Goal: Task Accomplishment & Management: Complete application form

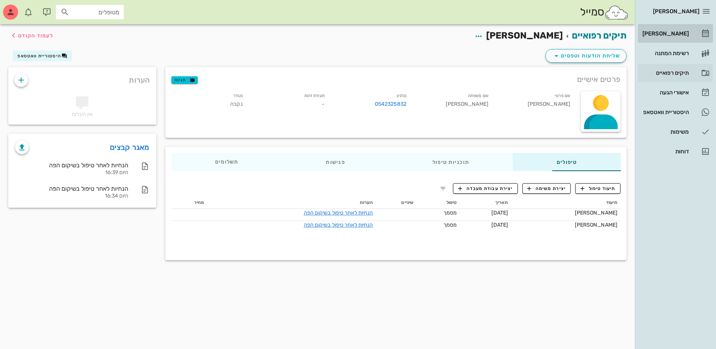
drag, startPoint x: 0, startPoint y: 0, endPoint x: 666, endPoint y: 72, distance: 670.1
click at [673, 31] on div "[PERSON_NAME]" at bounding box center [665, 34] width 48 height 6
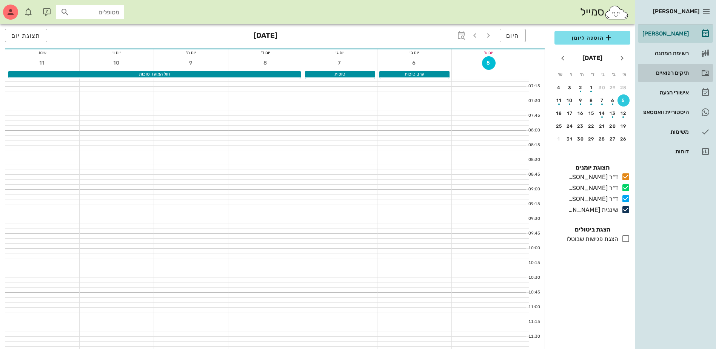
click at [666, 73] on div "תיקים רפואיים" at bounding box center [665, 73] width 48 height 6
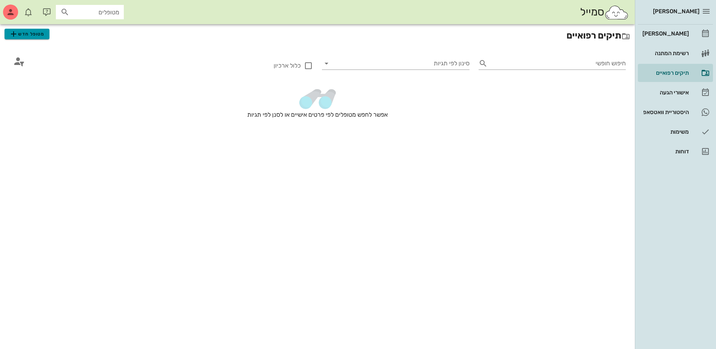
click at [28, 33] on span "מטופל חדש" at bounding box center [27, 33] width 36 height 9
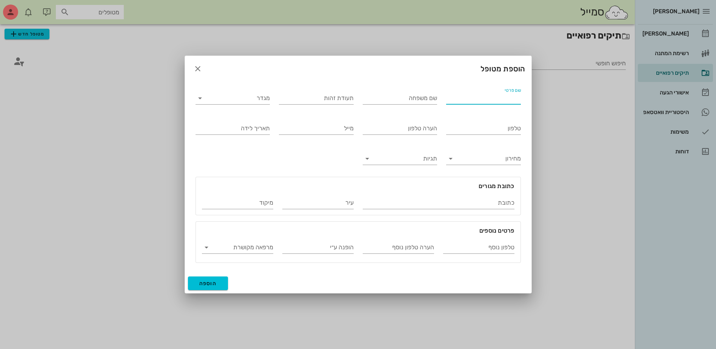
click at [508, 102] on input "שם פרטי" at bounding box center [483, 98] width 75 height 12
type input "[PERSON_NAME]"
type input "329482434"
click at [236, 98] on input "מגדר" at bounding box center [239, 98] width 63 height 12
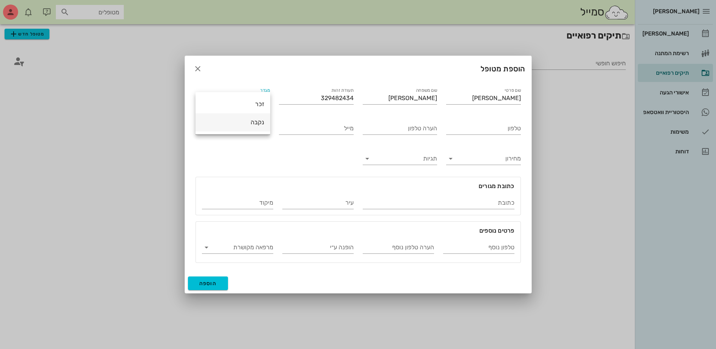
click at [247, 124] on div "נקבה" at bounding box center [233, 122] width 63 height 7
click at [209, 278] on button "הוספה" at bounding box center [208, 283] width 40 height 14
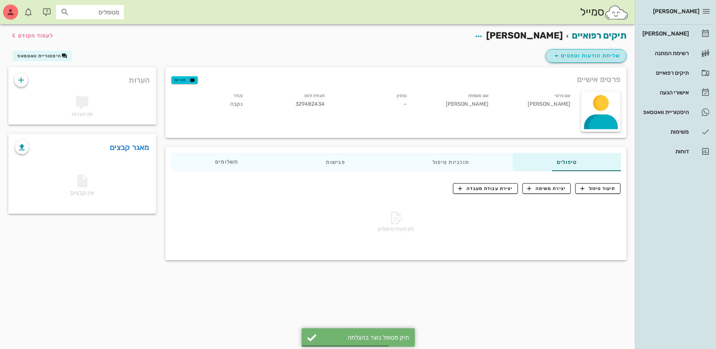
click at [571, 58] on span "שליחת הודעות וטפסים" at bounding box center [586, 55] width 68 height 9
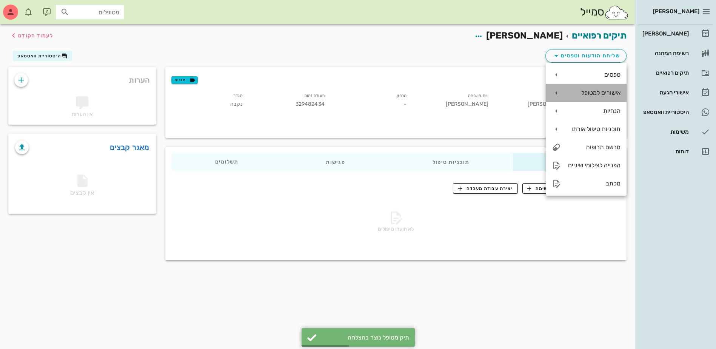
click at [593, 91] on div "אישורים למטופל" at bounding box center [594, 92] width 54 height 7
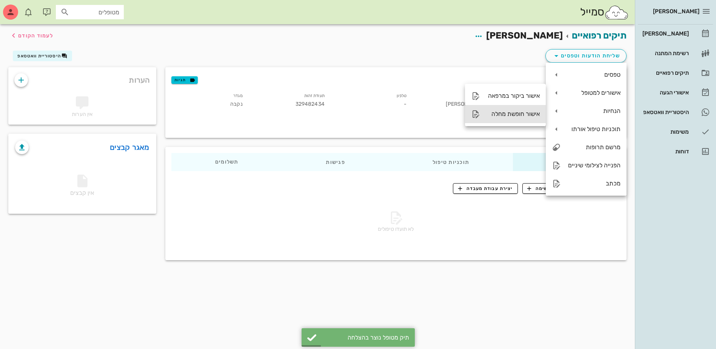
click at [511, 115] on div "אישור חופשת מחלה" at bounding box center [513, 113] width 54 height 7
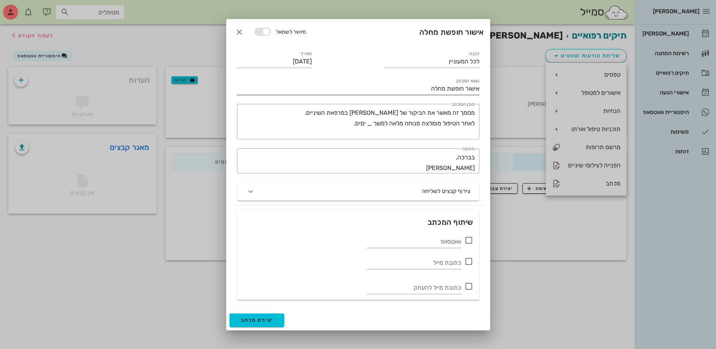
click at [428, 90] on input "אישור חופשת מחלה" at bounding box center [358, 89] width 242 height 12
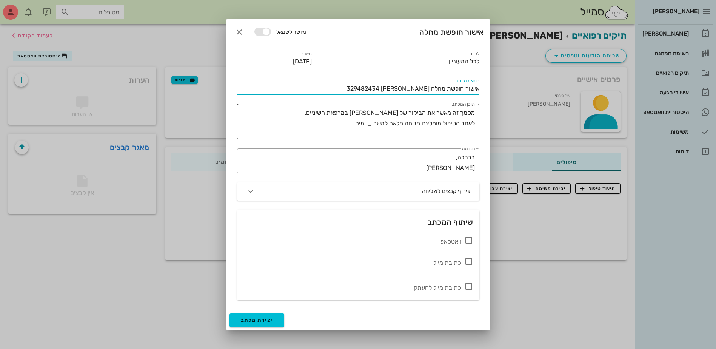
type input "אישור חופשת מחלה לירון אלמליח 329482434"
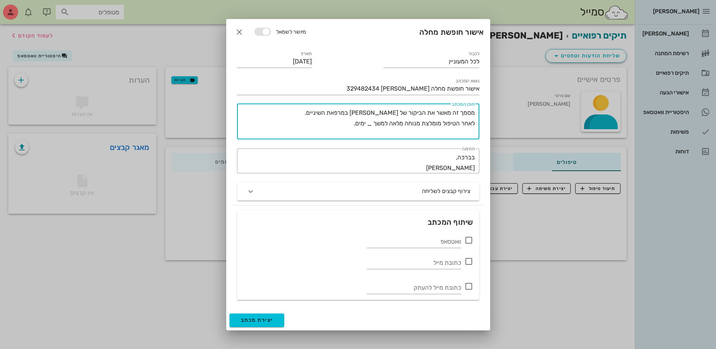
drag, startPoint x: 474, startPoint y: 111, endPoint x: 320, endPoint y: 119, distance: 154.3
click at [320, 119] on textarea "מסמך זה מאשר את הביקור של [PERSON_NAME] במרפאת השיניים. לאחר הטיפול מומלצת מנוח…" at bounding box center [357, 124] width 236 height 32
drag, startPoint x: 406, startPoint y: 113, endPoint x: 327, endPoint y: 113, distance: 79.3
click at [327, 113] on textarea "המטופלת הנ"ל הגיעה אלינו לעקירה כירורגית לשן טוחנת. המשך טיפול באנטיביוטיקה למש…" at bounding box center [357, 124] width 236 height 32
click at [340, 115] on textarea "המטופלת הנ"ל הגיעה אלינו לניקוי אבן עמוק עקב דלקת בחניכיים המשך טיפול באנטיביוט…" at bounding box center [357, 124] width 236 height 32
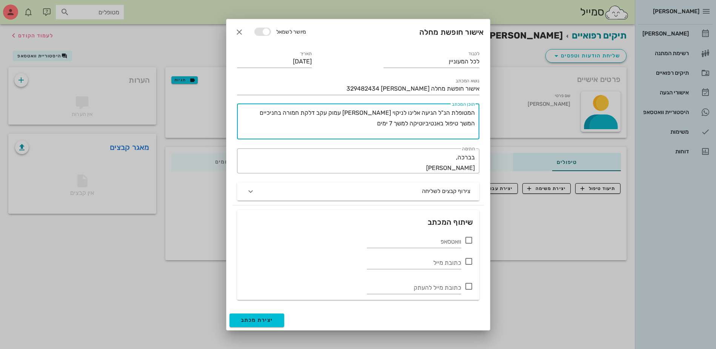
click at [367, 122] on textarea "המטופלת הנ"ל הגיעה אלינו לניקוי אבן עמוק עקב דלקת חמורה בחניכיים המשך טיפול באנ…" at bounding box center [357, 124] width 236 height 32
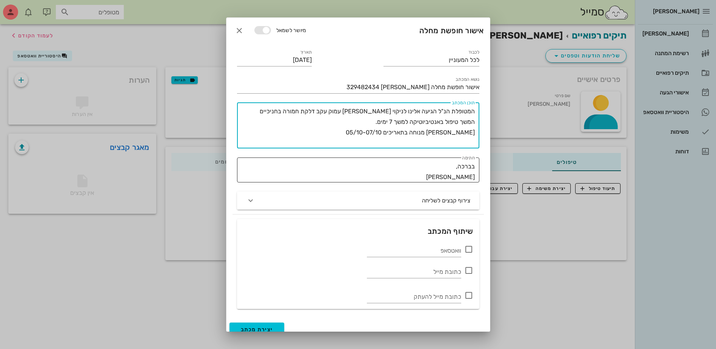
type textarea "המטופלת הנ"ל הגיעה אלינו לניקוי אבן עמוק עקב דלקת חמורה בחניכיים המשך טיפול באנ…"
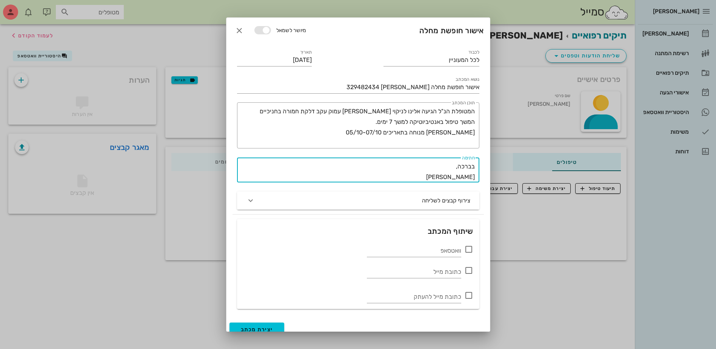
drag, startPoint x: 447, startPoint y: 178, endPoint x: 525, endPoint y: 178, distance: 78.6
click at [525, 178] on div "ביאדסה דנט יומן מרפאה רשימת המתנה תיקים רפואיים אישורי הגעה היסטוריית וואטסאפ מ…" at bounding box center [358, 174] width 716 height 349
type textarea "בברכה, דר עמרן ביאדסה"
click at [470, 248] on icon at bounding box center [469, 249] width 9 height 9
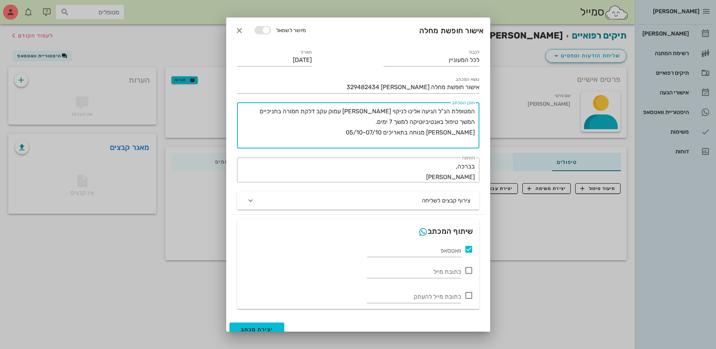
click at [407, 122] on textarea "המטופלת הנ"ל הגיעה אלינו לניקוי אבן עמוק עקב דלקת חמורה בחניכיים המשך טיפול באנ…" at bounding box center [357, 127] width 236 height 42
type textarea "המטופלת הנ"ל הגיעה אלינו לניקוי אבן עמוק עקב דלקת חמורה בחניכיים המשך טיפול באנ…"
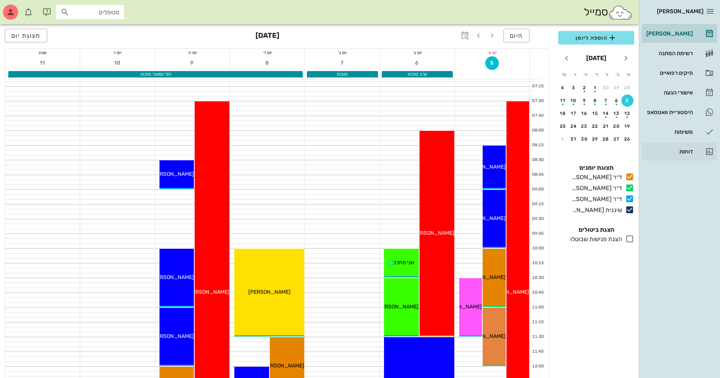
drag, startPoint x: 705, startPoint y: 187, endPoint x: 701, endPoint y: 145, distance: 41.4
click at [356, 181] on div "[PERSON_NAME] רשימת המתנה תיקים רפואיים אישורי הגעה היסטוריית וואטסאפ משימות דו…" at bounding box center [678, 189] width 81 height 378
click at [356, 10] on icon "button" at bounding box center [709, 11] width 9 height 9
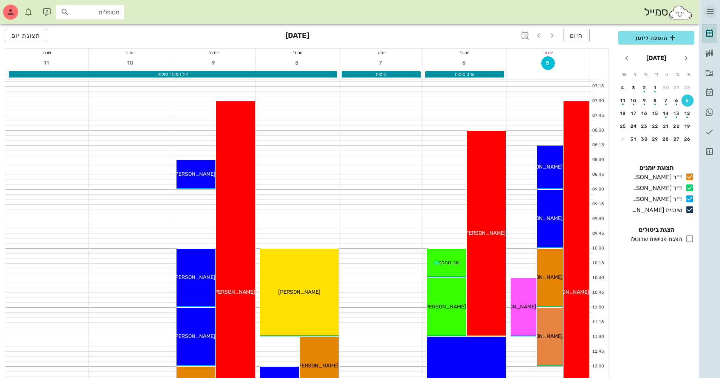
scroll to position [330, 0]
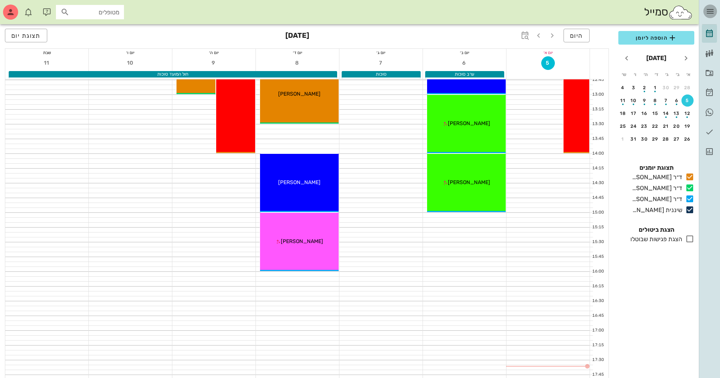
click at [356, 10] on icon "button" at bounding box center [709, 11] width 9 height 9
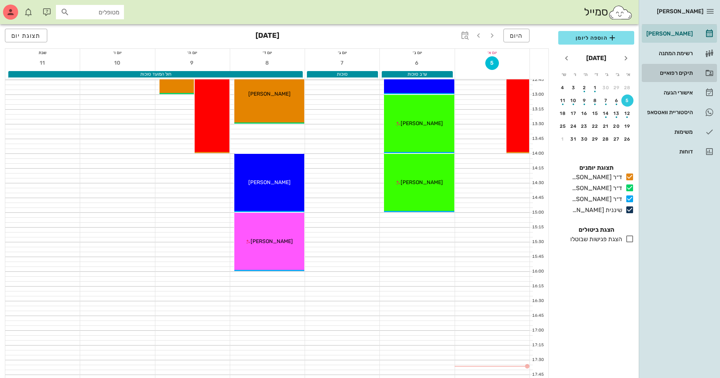
click at [356, 74] on div "תיקים רפואיים" at bounding box center [668, 73] width 48 height 6
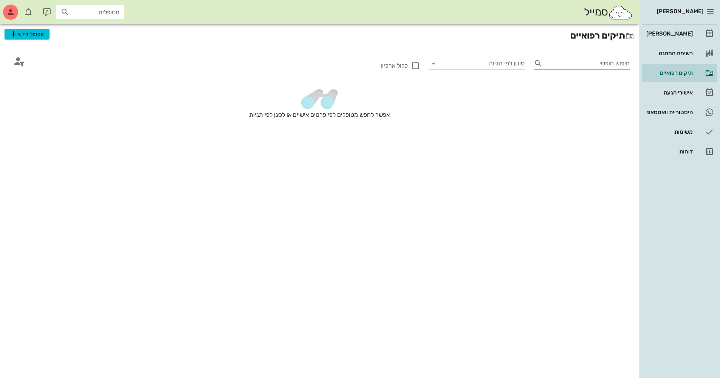
click at [356, 65] on input "חיפוש חופשי" at bounding box center [587, 63] width 84 height 12
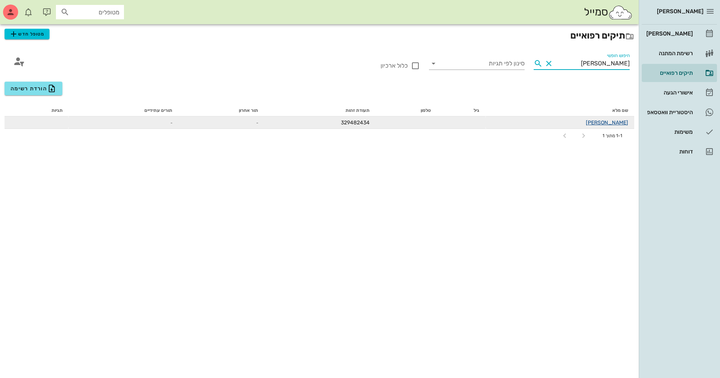
type input "[PERSON_NAME]"
click at [356, 123] on link "[PERSON_NAME]" at bounding box center [606, 122] width 42 height 6
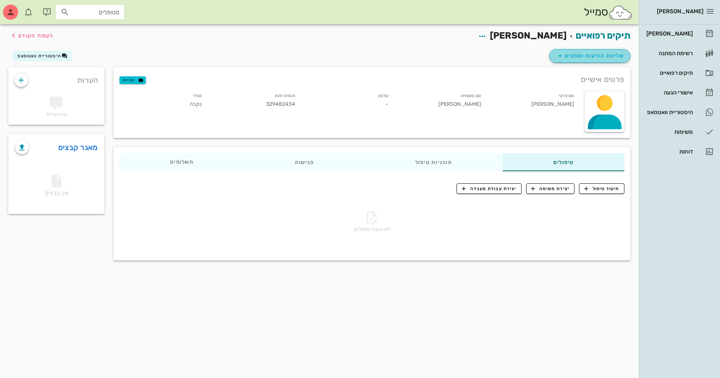
click at [356, 56] on span "שליחת הודעות וטפסים" at bounding box center [589, 55] width 68 height 9
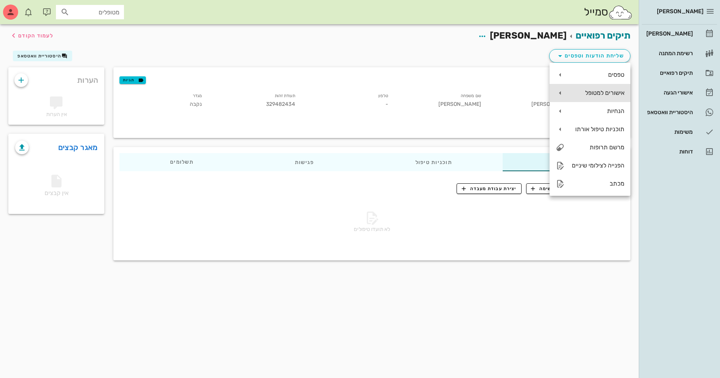
click at [356, 93] on div "אישורים למטופל" at bounding box center [597, 92] width 54 height 7
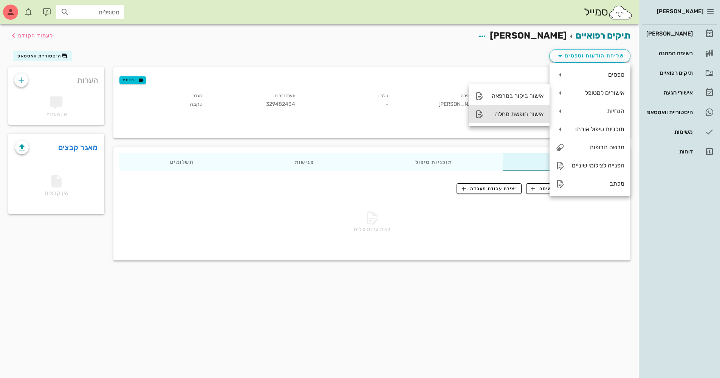
click at [356, 115] on div "אישור חופשת מחלה" at bounding box center [516, 113] width 54 height 7
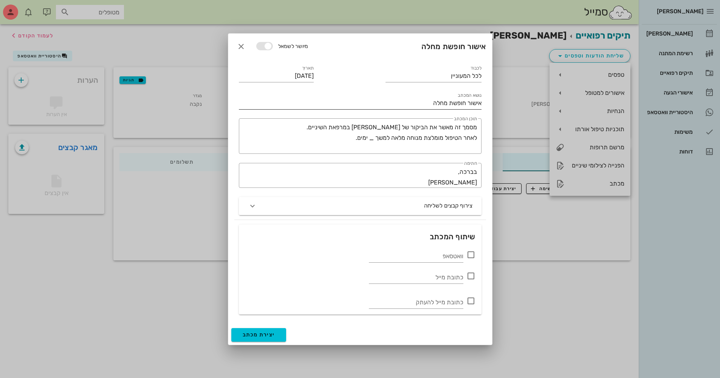
click at [356, 100] on input "אישור חופשת מחלה" at bounding box center [360, 103] width 242 height 12
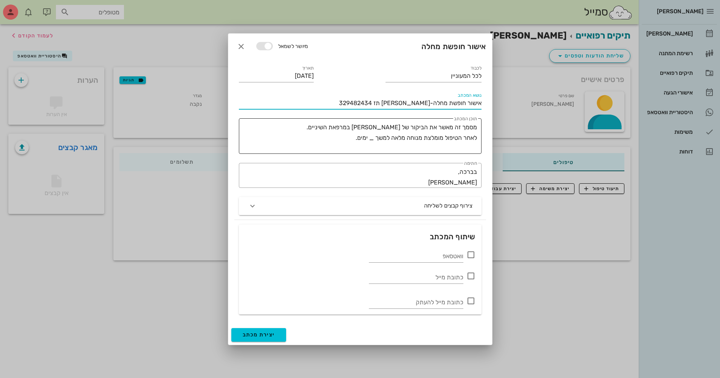
drag, startPoint x: 477, startPoint y: 137, endPoint x: 457, endPoint y: 135, distance: 19.3
type input "אישור חופשת מחלה-[PERSON_NAME] תז 329482434"
click at [356, 135] on div "​ תוכן המכתב מסמך זה מאשר את הביקור של [PERSON_NAME] במרפאת השיניים. לאחר הטיפו…" at bounding box center [360, 136] width 242 height 36
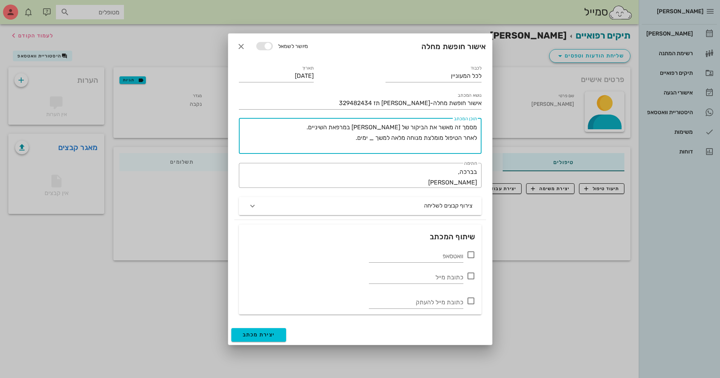
click at [355, 137] on textarea "מסמך זה מאשר את הביקור של [PERSON_NAME] במרפאת השיניים. לאחר הטיפול מומלצת מנוח…" at bounding box center [358, 138] width 236 height 32
click at [318, 129] on textarea "מסמך זה מאשר את הביקור של [PERSON_NAME] במרפאת השיניים. לאחר הטיפול מומלצת מנוח…" at bounding box center [358, 138] width 236 height 32
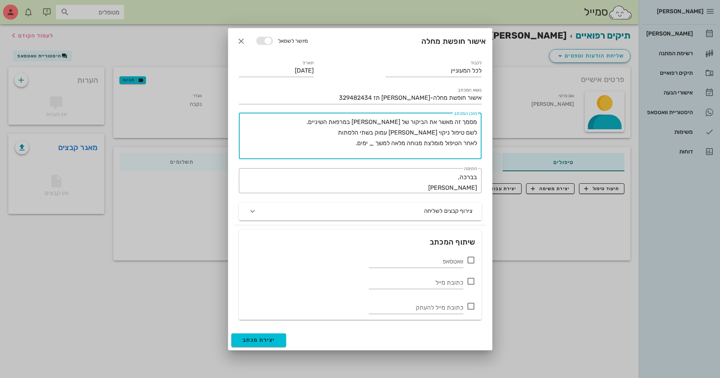
drag, startPoint x: 369, startPoint y: 144, endPoint x: 374, endPoint y: 144, distance: 4.9
click at [356, 144] on textarea "מסמך זה מאשר את הביקור של [PERSON_NAME] במרפאת השיניים. לשם טיפול ניקוי [PERSON…" at bounding box center [358, 138] width 236 height 42
click at [356, 143] on textarea "מסמך זה מאשר את הביקור של [PERSON_NAME] במרפאת השיניים. לשם טיפול ניקוי [PERSON…" at bounding box center [358, 138] width 236 height 42
click at [352, 145] on textarea "מסמך זה מאשר את הביקור של [PERSON_NAME] במרפאת השיניים. לשם טיפול ניקוי [PERSON…" at bounding box center [358, 138] width 236 height 42
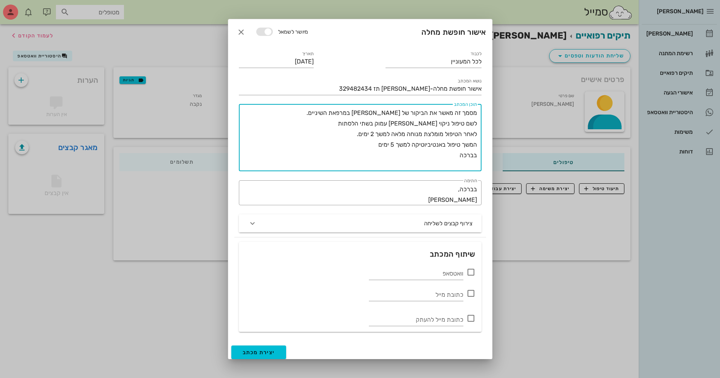
click at [356, 146] on textarea "מסמך זה מאשר את הביקור של [PERSON_NAME] במרפאת השיניים. לשם טיפול ניקוי [PERSON…" at bounding box center [358, 139] width 236 height 63
click at [356, 145] on textarea "מסמך זה מאשר את הביקור של [PERSON_NAME] במרפאת השיניים. לשם טיפול ניקוי [PERSON…" at bounding box center [358, 139] width 236 height 63
click at [356, 154] on textarea "מסמך זה מאשר את הביקור של [PERSON_NAME] במרפאת השיניים. לשם טיפול ניקוי [PERSON…" at bounding box center [358, 139] width 236 height 63
drag, startPoint x: 375, startPoint y: 125, endPoint x: 450, endPoint y: 125, distance: 74.8
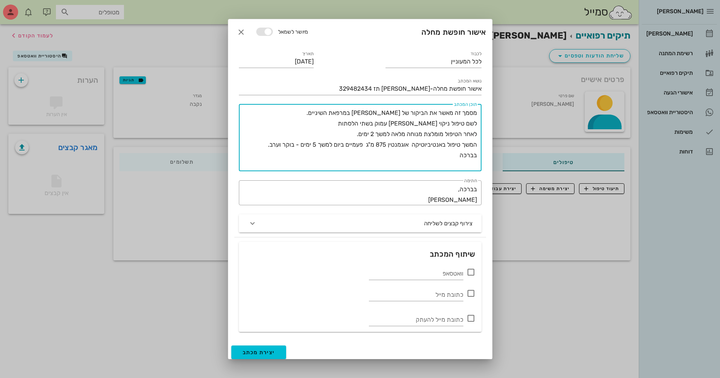
click at [356, 125] on textarea "מסמך זה מאשר את הביקור של [PERSON_NAME] במרפאת השיניים. לשם טיפול ניקוי [PERSON…" at bounding box center [358, 139] width 236 height 63
click at [356, 134] on textarea "מסמך זה מאשר את הביקור של [PERSON_NAME] במרפאת השיניים. לשם טיפול שיניים עקב דל…" at bounding box center [358, 139] width 236 height 63
click at [356, 159] on textarea "מסמך זה מאשר את הביקור של [PERSON_NAME] במרפאת השיניים. לשם טיפול שיניים עקב דל…" at bounding box center [358, 139] width 236 height 63
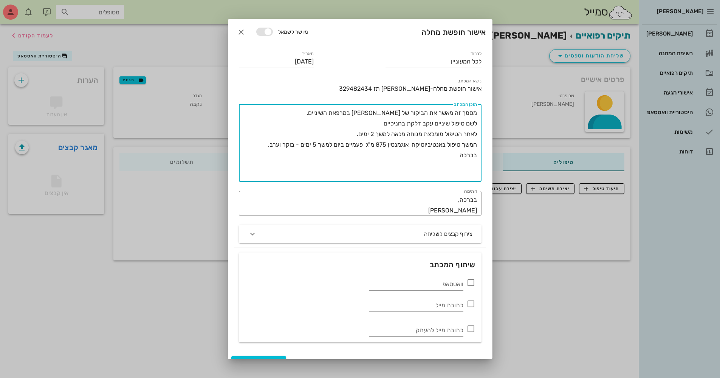
drag, startPoint x: 452, startPoint y: 159, endPoint x: 477, endPoint y: 158, distance: 25.0
click at [356, 158] on div "​ תוכן המכתב מסמך זה מאשר את הביקור של [PERSON_NAME] במרפאת השיניים. לשם טיפול …" at bounding box center [360, 143] width 242 height 78
type textarea "מסמך זה מאשר את הביקור של [PERSON_NAME] במרפאת השיניים. לשם טיפול שיניים עקב דל…"
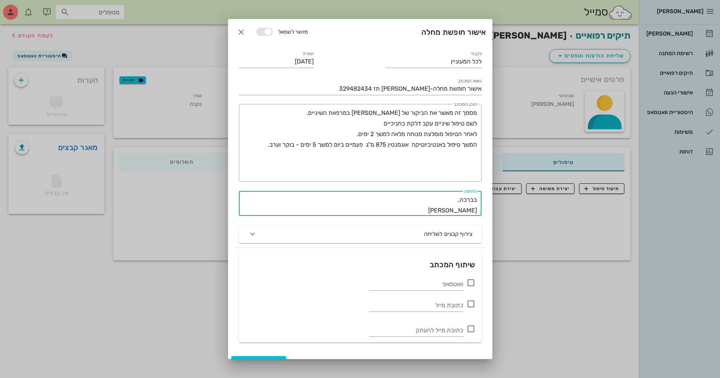
drag, startPoint x: 448, startPoint y: 210, endPoint x: 478, endPoint y: 211, distance: 30.6
click at [356, 181] on div "​ חתימה בברכה, [PERSON_NAME]" at bounding box center [360, 203] width 242 height 25
click at [356, 181] on textarea "בברכה, [PERSON_NAME]" at bounding box center [358, 205] width 238 height 21
type textarea "בברכה, דר'[PERSON_NAME]"
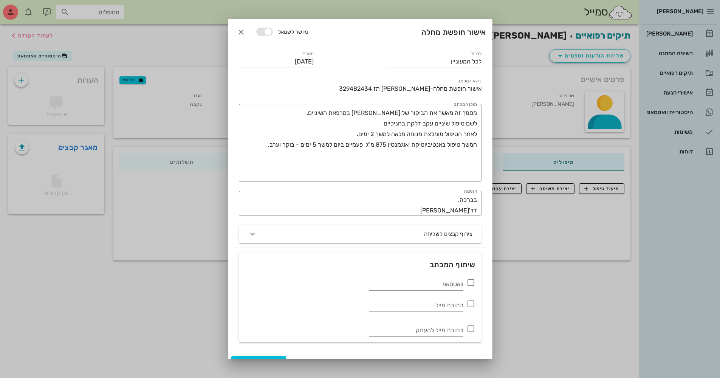
click at [356, 181] on icon at bounding box center [470, 282] width 9 height 9
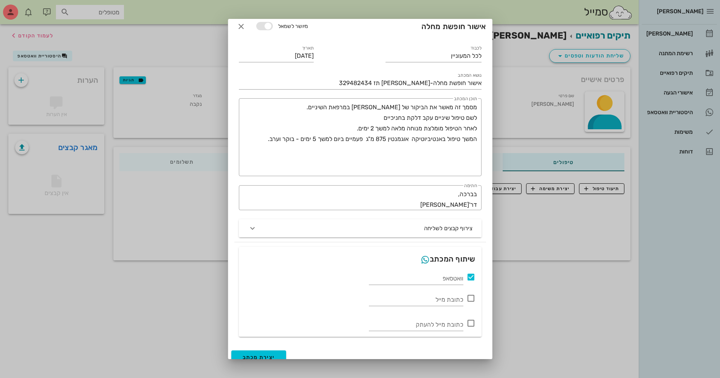
scroll to position [14, 0]
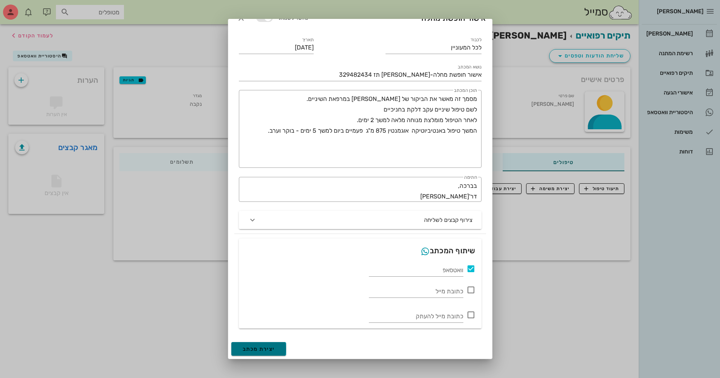
click at [271, 181] on span "יצירת מכתב" at bounding box center [258, 349] width 32 height 6
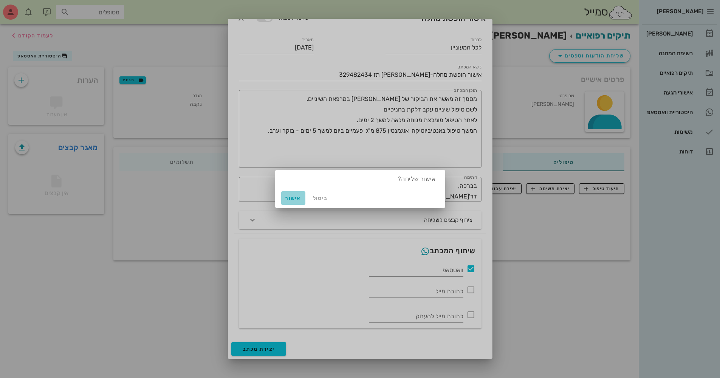
click at [295, 181] on span "אישור" at bounding box center [293, 198] width 18 height 6
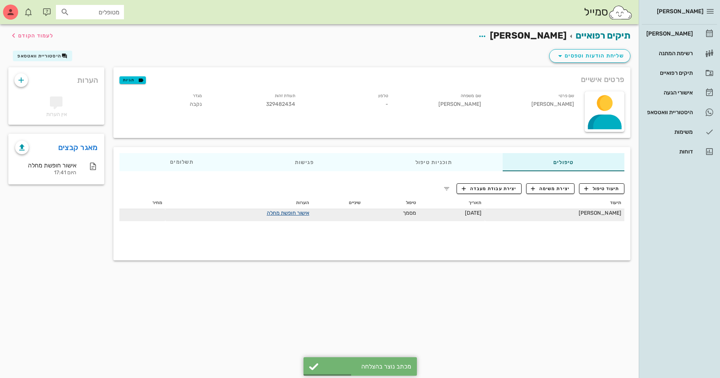
click at [308, 181] on link "אישור חופשת מחלה" at bounding box center [288, 213] width 43 height 6
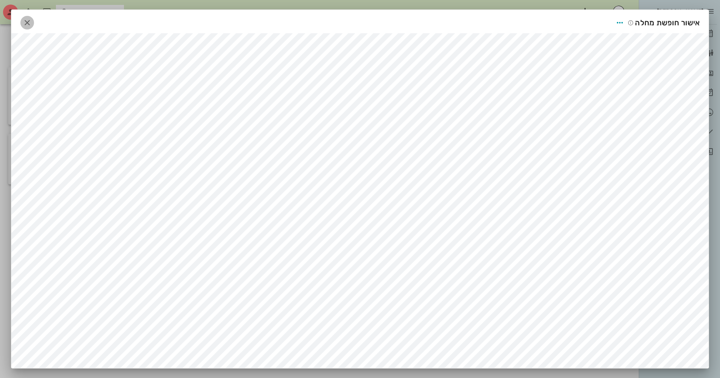
click at [30, 25] on icon "button" at bounding box center [27, 22] width 9 height 9
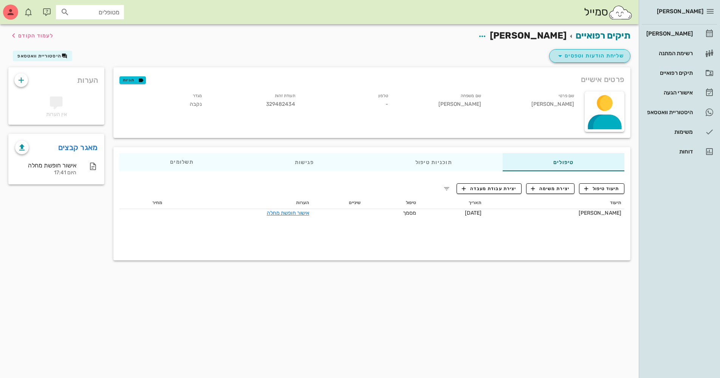
click at [356, 53] on span "שליחת הודעות וטפסים" at bounding box center [589, 55] width 68 height 9
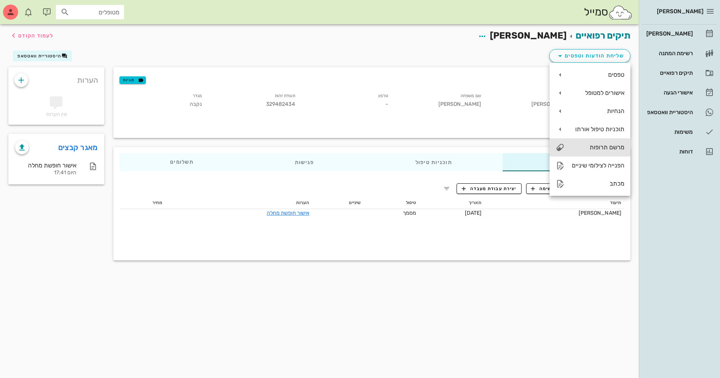
click at [356, 148] on div "מרשם תרופות" at bounding box center [597, 147] width 54 height 7
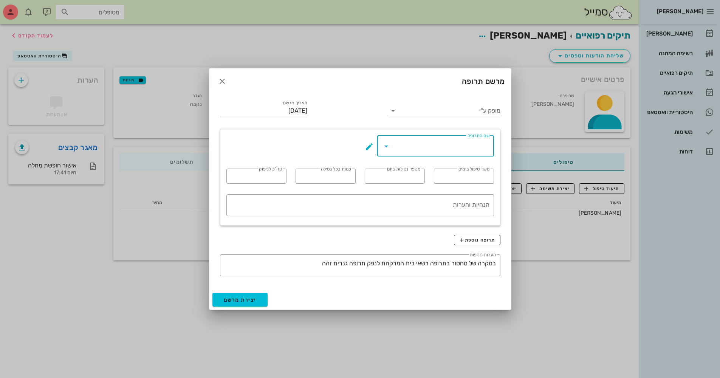
click at [356, 147] on input "שם התרופה" at bounding box center [440, 146] width 97 height 12
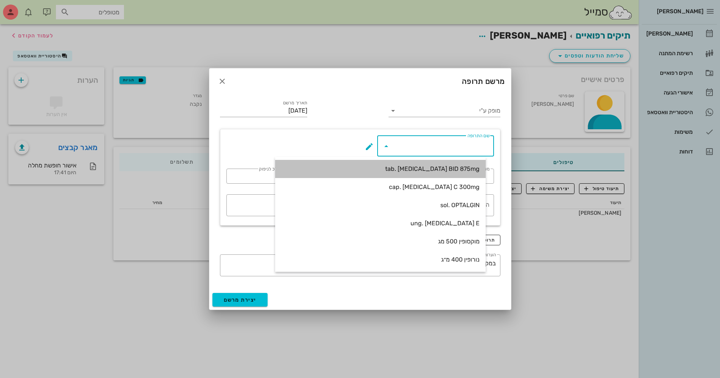
click at [356, 166] on div "tab. [MEDICAL_DATA] BID 875mg" at bounding box center [380, 168] width 198 height 7
type input "tab. [MEDICAL_DATA] BID 875mg"
type input "7"
type input "2"
type input "1"
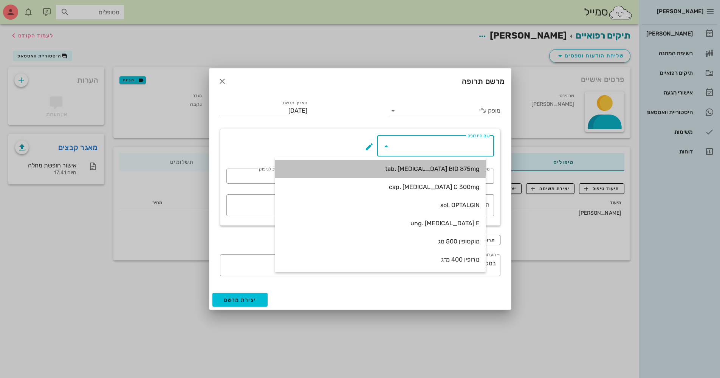
type input "14"
type textarea "טבליה אחת כל 12 שעות במשך 7 ימים"
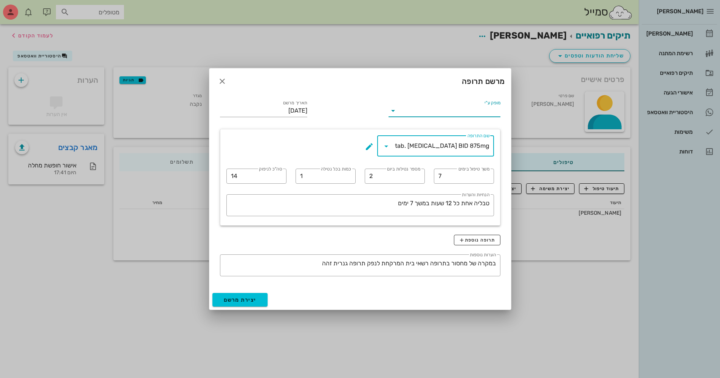
click at [356, 111] on input "מופק ע"י" at bounding box center [449, 111] width 101 height 12
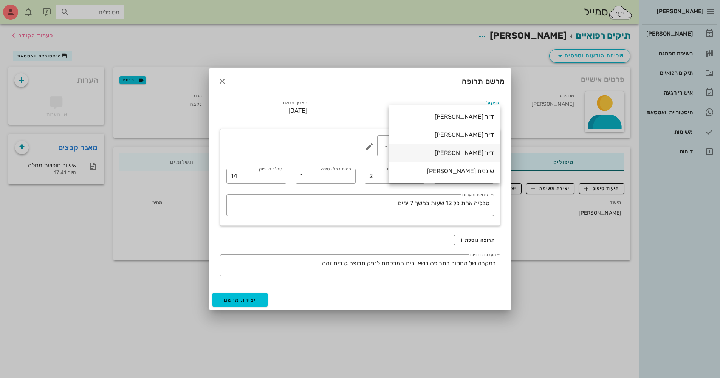
click at [356, 151] on div "ד״ר [PERSON_NAME]" at bounding box center [443, 152] width 99 height 7
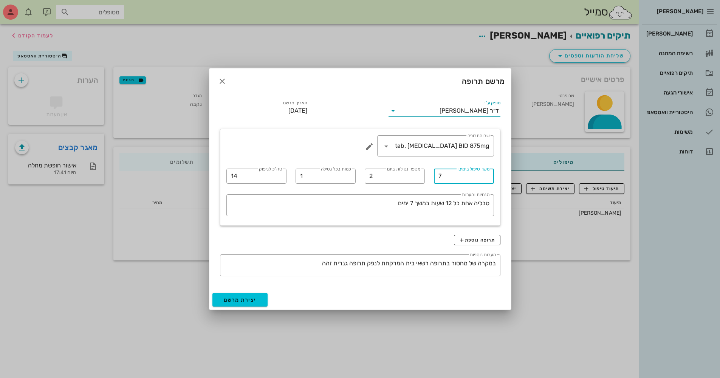
drag, startPoint x: 443, startPoint y: 176, endPoint x: 437, endPoint y: 174, distance: 6.2
click at [356, 174] on div "​ משך טיפול בימים 7" at bounding box center [464, 175] width 60 height 15
type input "5"
drag, startPoint x: 236, startPoint y: 173, endPoint x: 228, endPoint y: 173, distance: 8.3
click at [228, 173] on div "​ סה"כ לניפוק 14" at bounding box center [256, 175] width 60 height 15
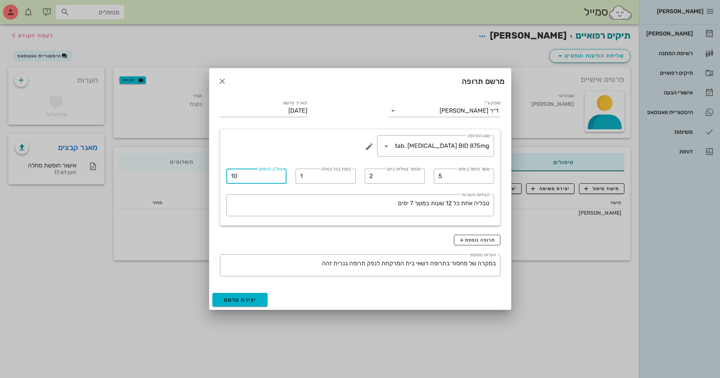
type input "10"
click at [247, 181] on span "יצירת מרשם" at bounding box center [240, 299] width 33 height 6
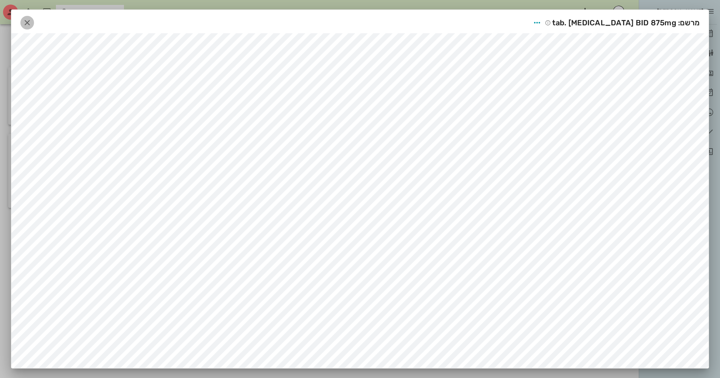
click at [32, 23] on icon "button" at bounding box center [27, 22] width 9 height 9
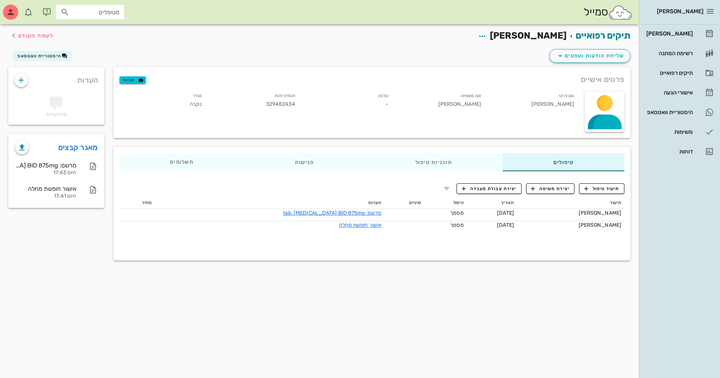
click at [356, 85] on div "פרטים אישיים תגיות" at bounding box center [371, 79] width 517 height 24
click at [356, 31] on div "[PERSON_NAME]" at bounding box center [668, 34] width 48 height 6
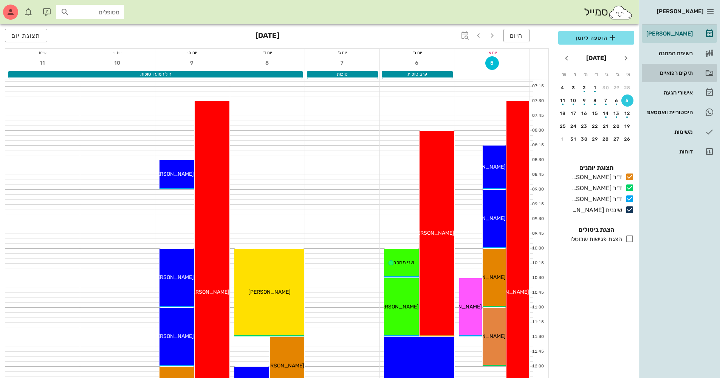
click at [356, 73] on div "תיקים רפואיים" at bounding box center [668, 73] width 48 height 6
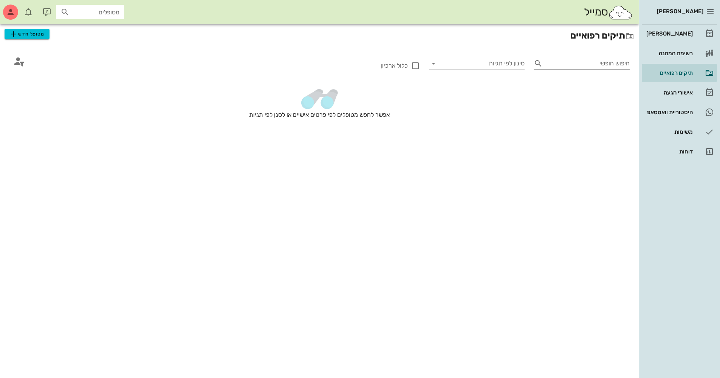
click at [356, 65] on input "חיפוש חופשי" at bounding box center [587, 63] width 84 height 12
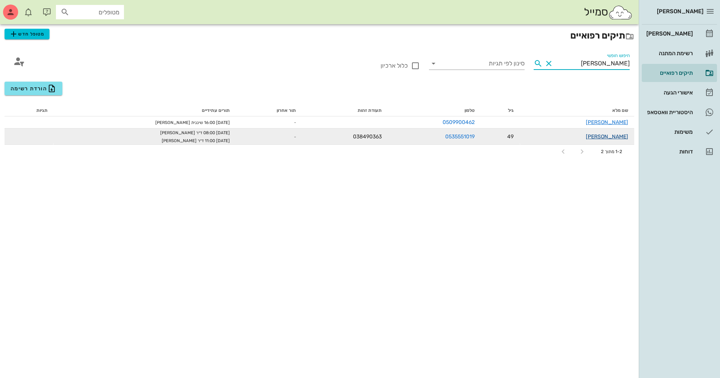
type input "[PERSON_NAME]"
click at [356, 136] on link "[PERSON_NAME]" at bounding box center [606, 136] width 42 height 6
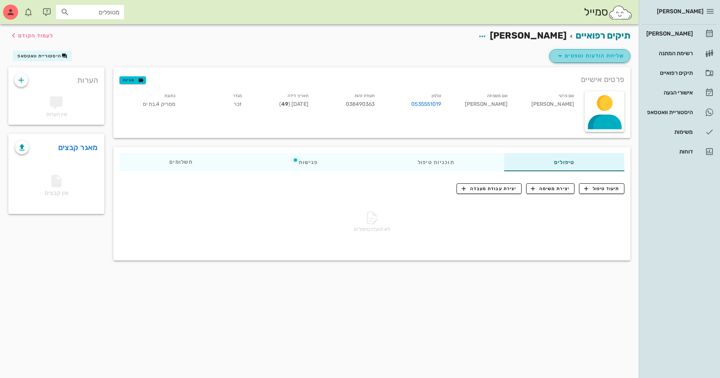
click at [356, 56] on span "שליחת הודעות וטפסים" at bounding box center [589, 55] width 68 height 9
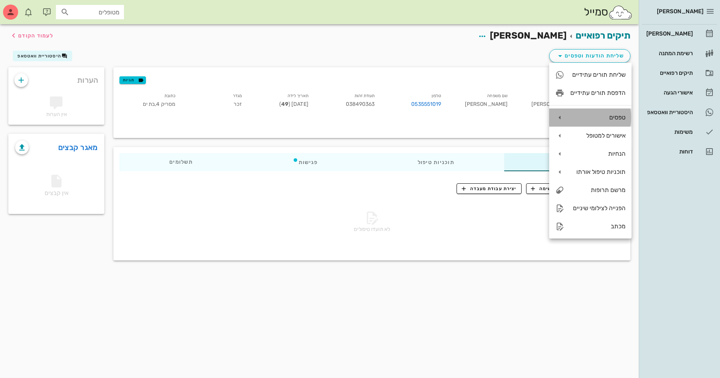
click at [356, 122] on div "טפסים" at bounding box center [590, 117] width 82 height 18
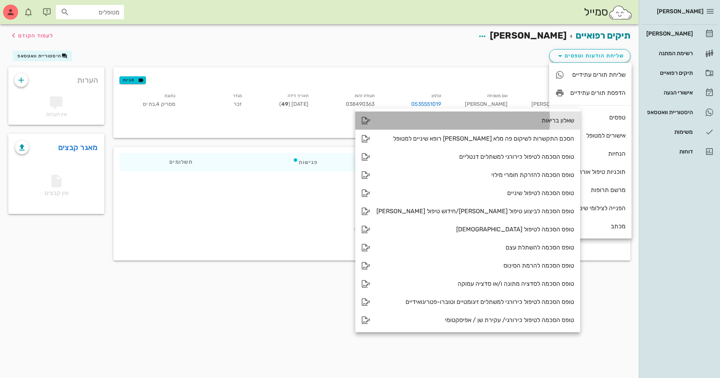
click at [356, 120] on div "שאלון בריאות" at bounding box center [475, 120] width 198 height 7
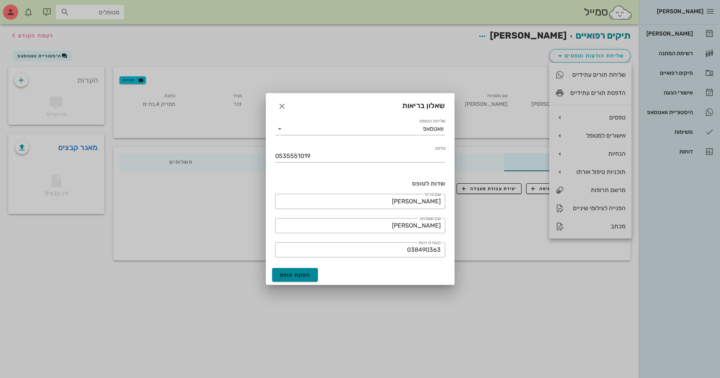
click at [295, 181] on span "הפקת טופס" at bounding box center [294, 275] width 31 height 6
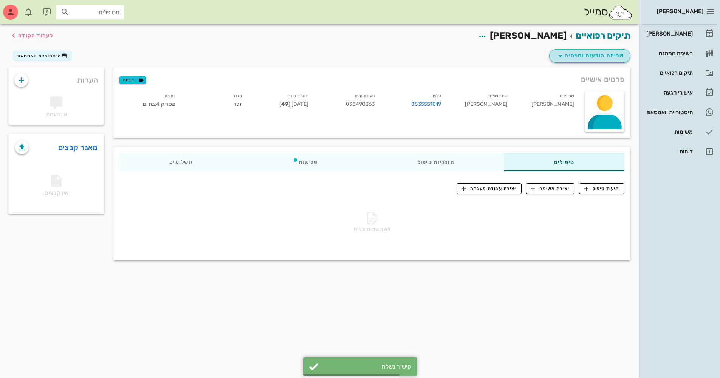
click at [356, 56] on span "שליחת הודעות וטפסים" at bounding box center [589, 55] width 68 height 9
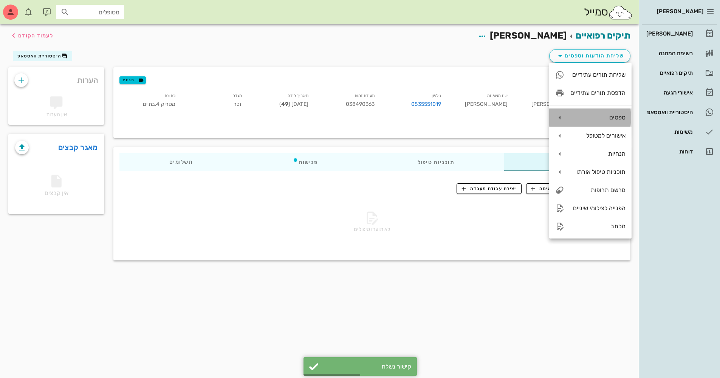
click at [356, 115] on div "טפסים" at bounding box center [597, 117] width 55 height 7
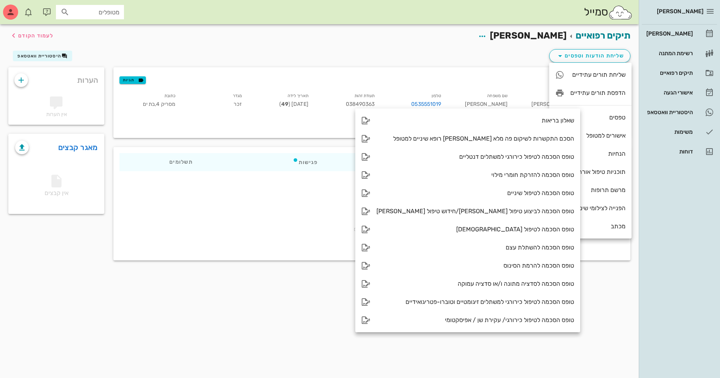
click at [356, 49] on div "שליחת הודעות וטפסים היסטוריית וואטסאפ" at bounding box center [319, 58] width 631 height 20
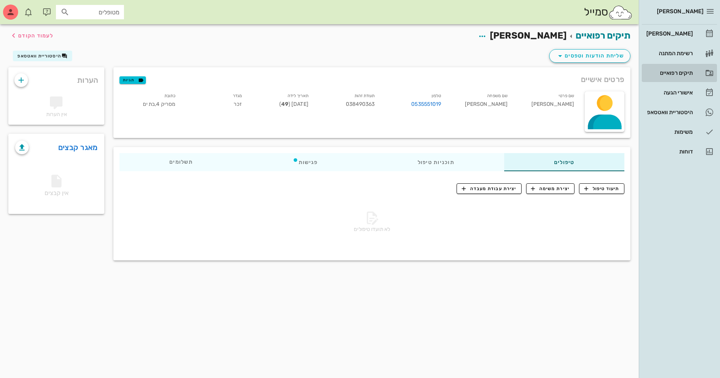
click at [356, 72] on div "תיקים רפואיים" at bounding box center [668, 73] width 48 height 6
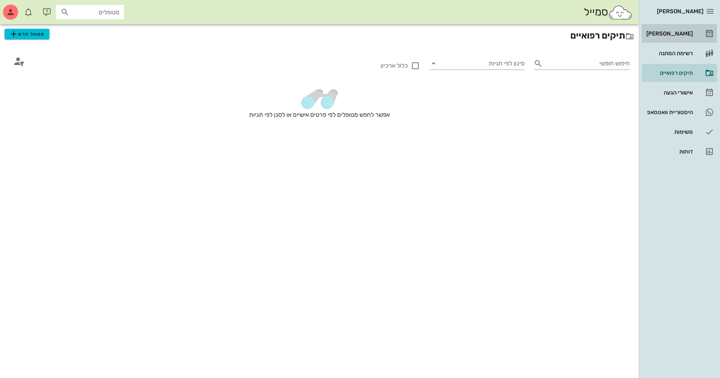
click at [356, 31] on div "[PERSON_NAME]" at bounding box center [668, 34] width 48 height 6
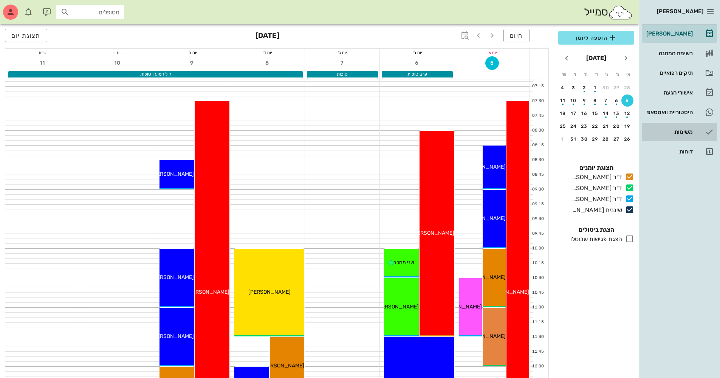
click at [356, 130] on div "משימות" at bounding box center [668, 132] width 48 height 6
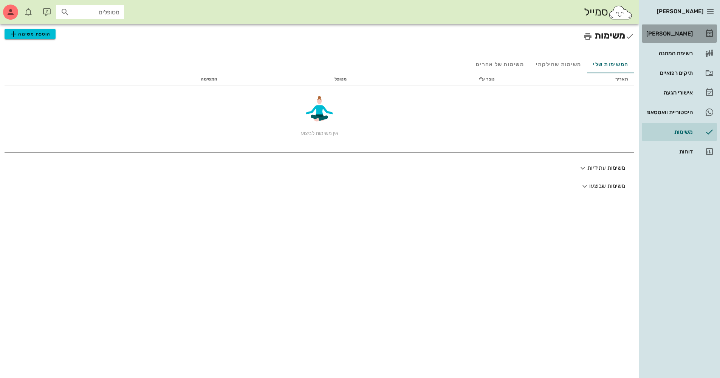
click at [356, 34] on div "[PERSON_NAME]" at bounding box center [668, 34] width 48 height 6
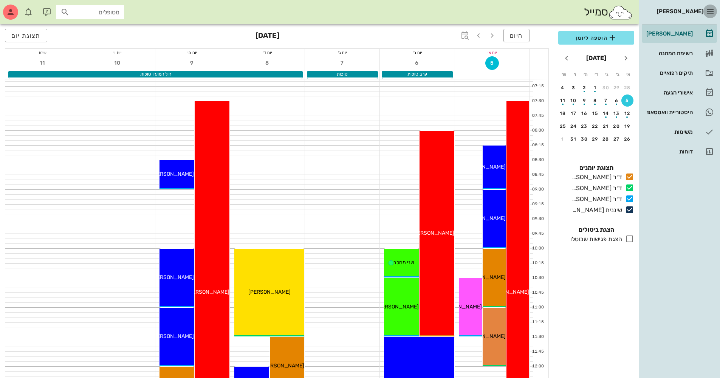
click at [356, 8] on icon "button" at bounding box center [709, 11] width 9 height 9
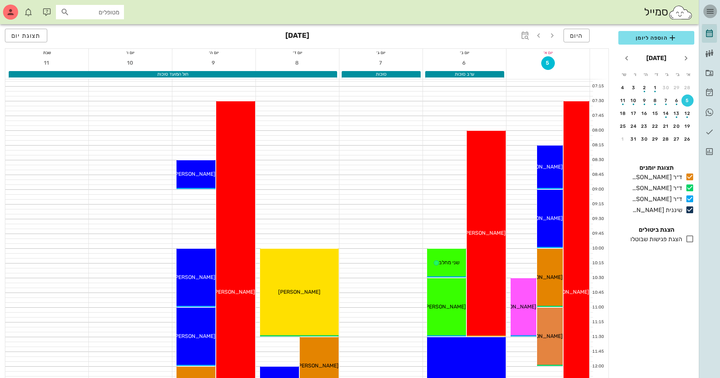
click at [356, 8] on icon "button" at bounding box center [709, 11] width 9 height 9
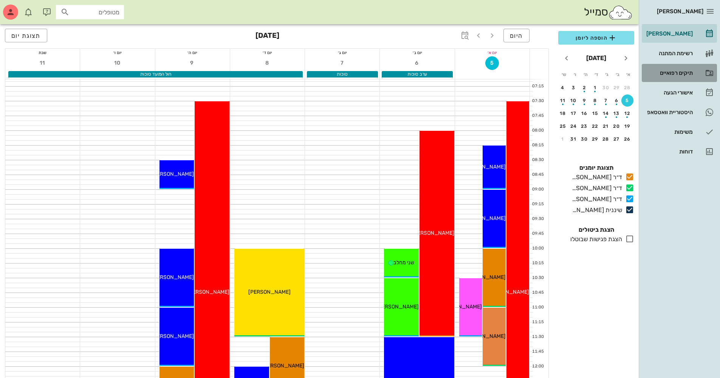
click at [356, 73] on div "תיקים רפואיים" at bounding box center [668, 73] width 48 height 6
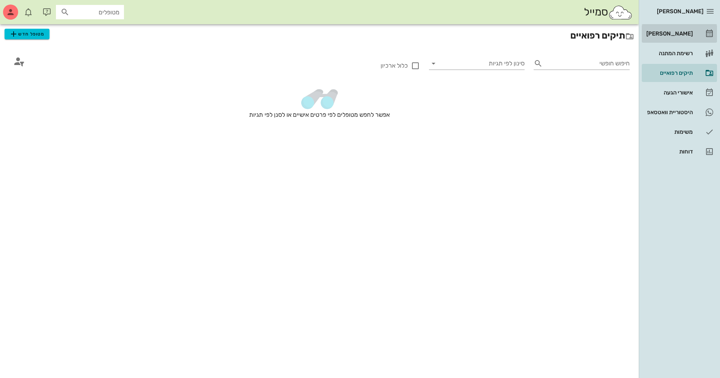
click at [356, 32] on div "[PERSON_NAME]" at bounding box center [668, 34] width 48 height 6
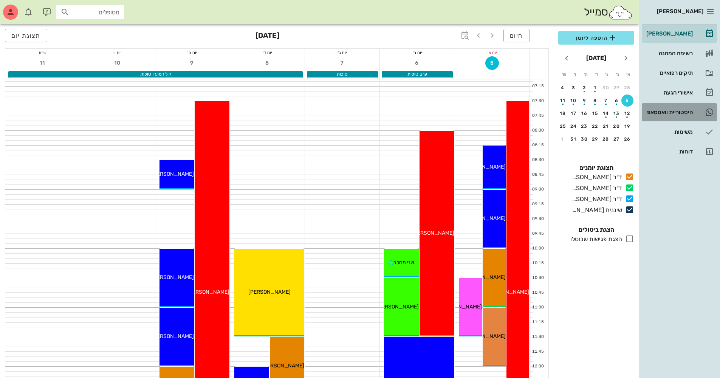
click at [356, 114] on div "היסטוריית וואטסאפ" at bounding box center [668, 112] width 48 height 6
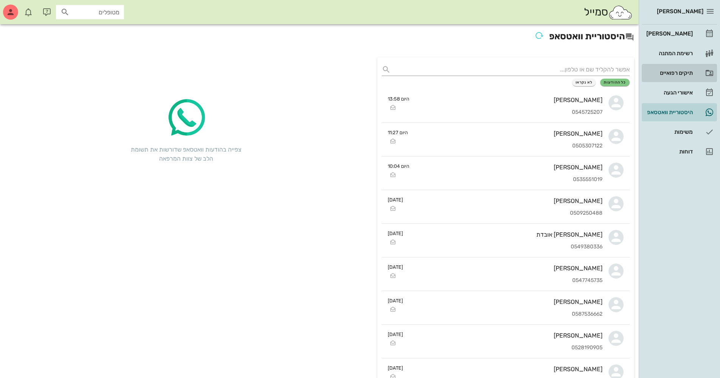
click at [356, 71] on div "תיקים רפואיים" at bounding box center [668, 73] width 48 height 6
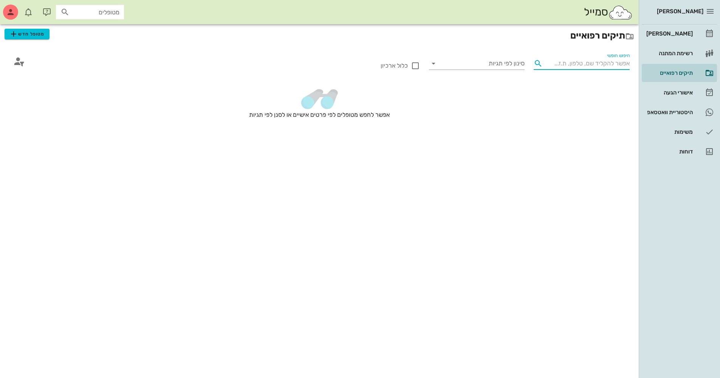
click at [356, 62] on input "חיפוש חופשי" at bounding box center [587, 63] width 84 height 12
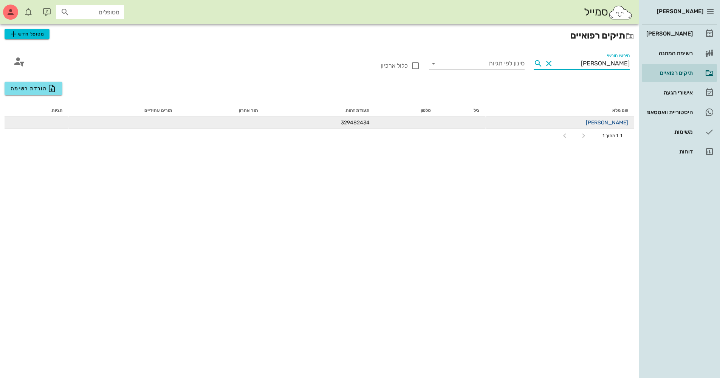
type input "[PERSON_NAME]"
click at [356, 123] on link "[PERSON_NAME]" at bounding box center [606, 122] width 42 height 6
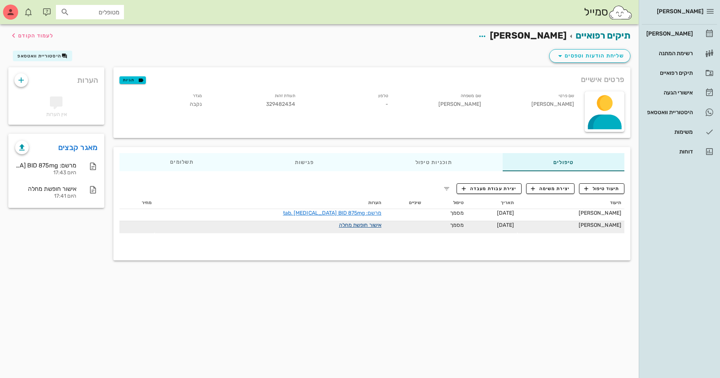
click at [343, 181] on link "אישור חופשת מחלה" at bounding box center [360, 225] width 43 height 6
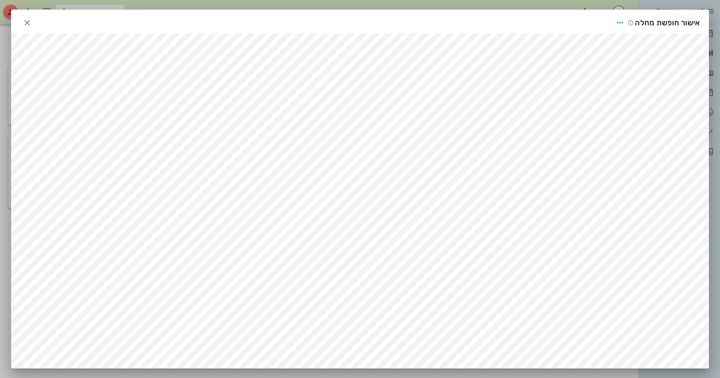
scroll to position [5, 0]
click at [30, 18] on icon "button" at bounding box center [27, 22] width 9 height 9
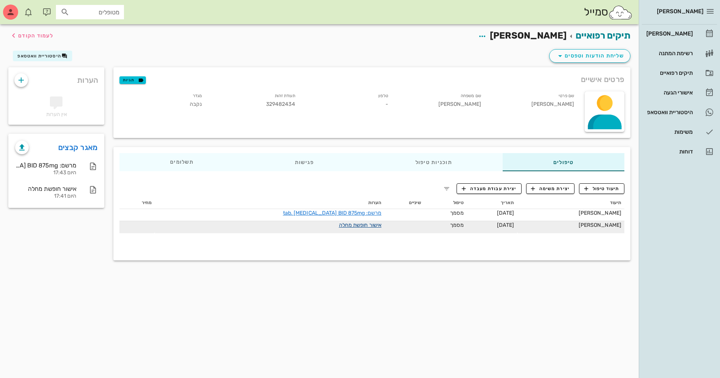
click at [352, 181] on link "אישור חופשת מחלה" at bounding box center [360, 225] width 43 height 6
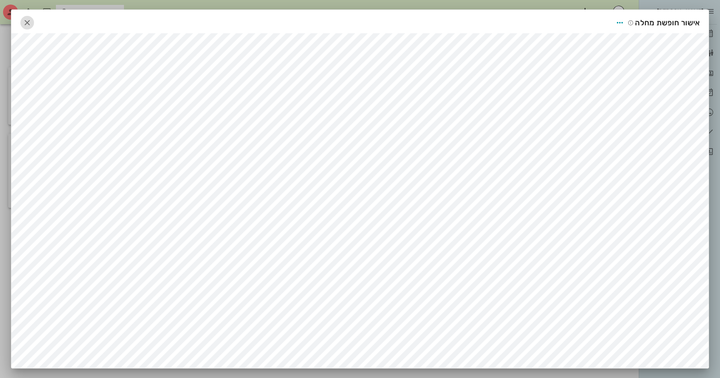
click at [31, 26] on icon "button" at bounding box center [27, 22] width 9 height 9
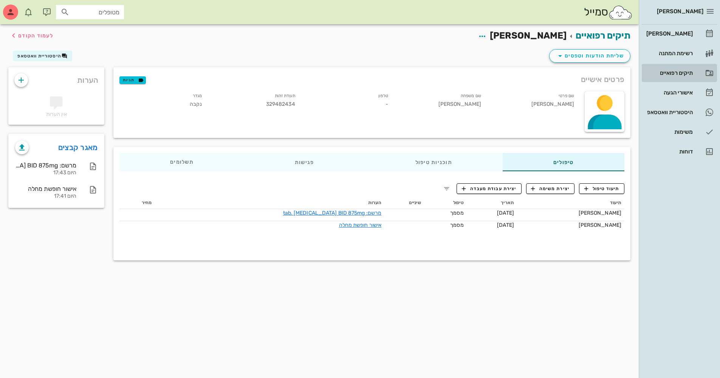
click at [356, 72] on div "תיקים רפואיים" at bounding box center [668, 73] width 48 height 6
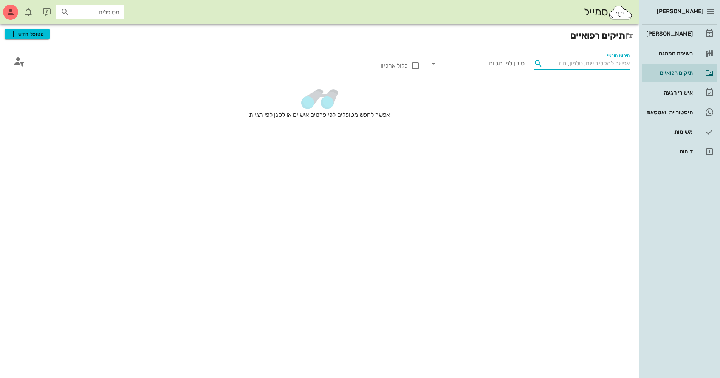
click at [356, 68] on input "חיפוש חופשי" at bounding box center [587, 63] width 84 height 12
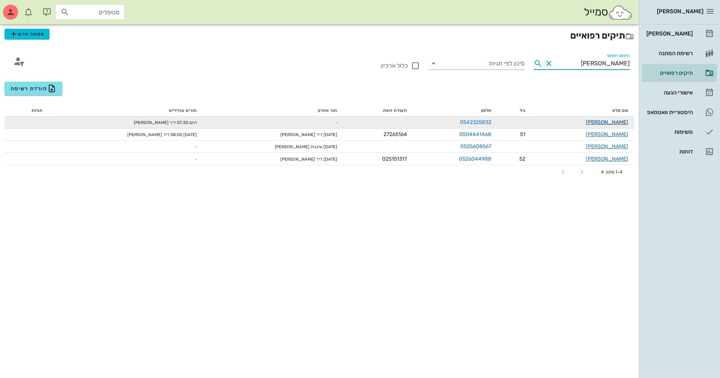
type input "[PERSON_NAME]"
click at [356, 123] on link "[PERSON_NAME]" at bounding box center [606, 122] width 42 height 6
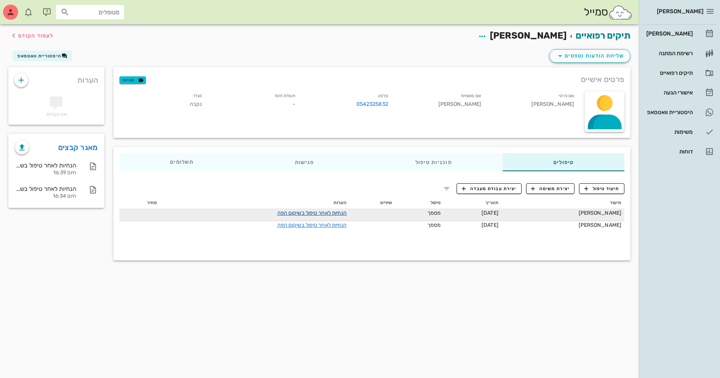
click at [328, 181] on link "הנחיות לאחר טיפול בשיקום הפה" at bounding box center [311, 213] width 69 height 6
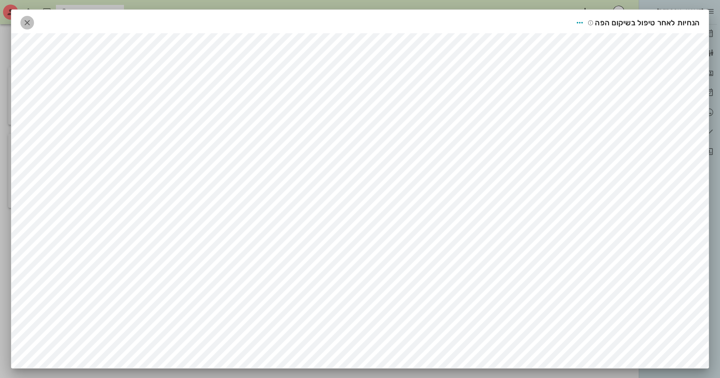
click at [29, 24] on icon "button" at bounding box center [27, 22] width 9 height 9
